Goal: Task Accomplishment & Management: Manage account settings

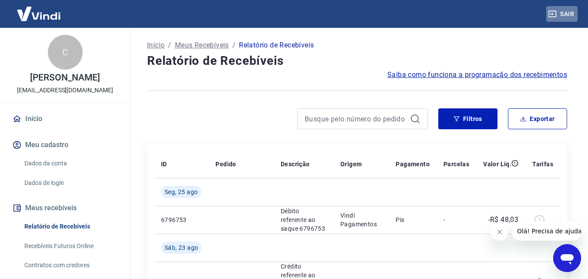
click at [563, 16] on button "Sair" at bounding box center [561, 14] width 31 height 16
